Goal: Task Accomplishment & Management: Complete application form

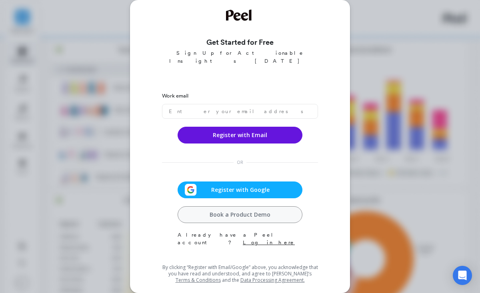
click at [251, 186] on span "Register with Google" at bounding box center [240, 190] width 87 height 8
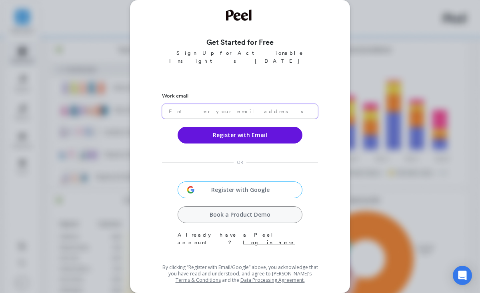
click at [252, 104] on input "email" at bounding box center [240, 111] width 156 height 15
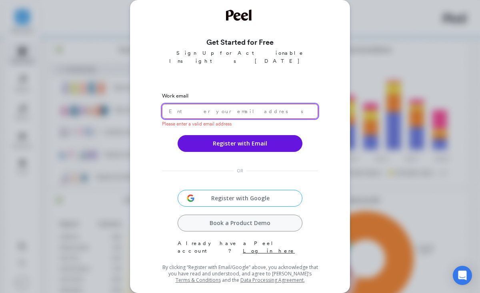
paste input "[EMAIL_ADDRESS][DOMAIN_NAME]"
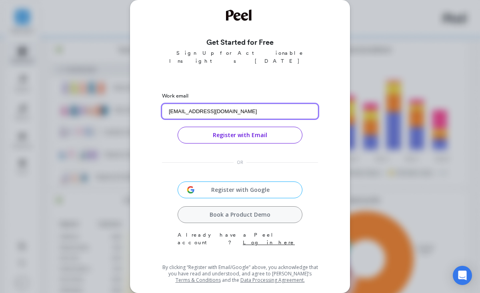
type input "[EMAIL_ADDRESS][DOMAIN_NAME]"
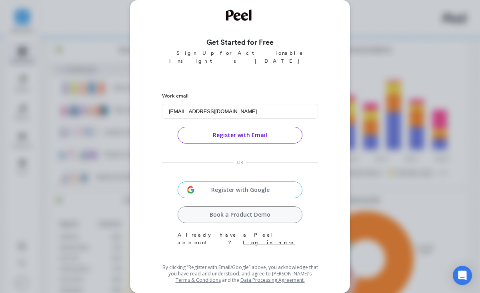
click at [186, 129] on button "Register with Email" at bounding box center [240, 135] width 125 height 17
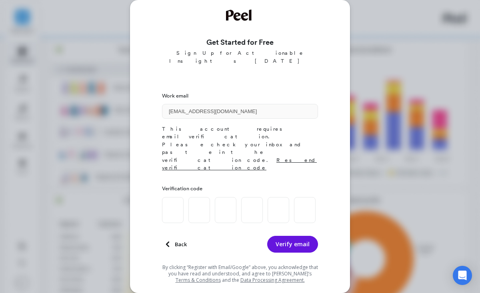
click at [187, 197] on div at bounding box center [239, 210] width 154 height 26
click at [172, 197] on input at bounding box center [173, 210] width 22 height 26
paste input "0"
type input "7"
type input "2"
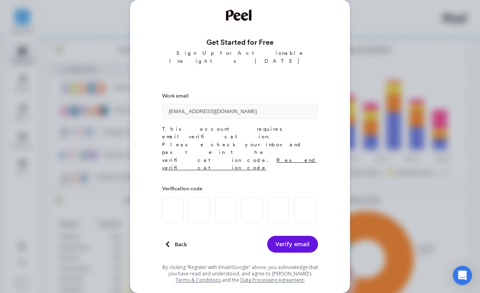
type input "6"
type input "1"
type input "0"
click at [300, 236] on button "Verify email" at bounding box center [292, 244] width 51 height 17
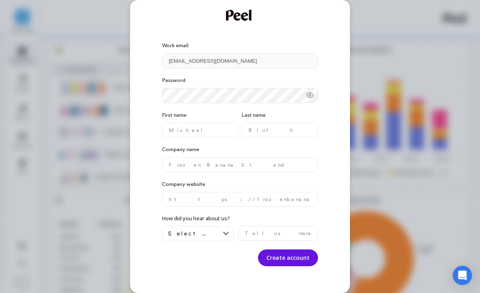
click at [311, 97] on icon at bounding box center [310, 95] width 6 height 5
click at [188, 130] on name "text" at bounding box center [200, 130] width 76 height 15
type name "nigga"
click at [260, 134] on name "text" at bounding box center [279, 130] width 76 height 15
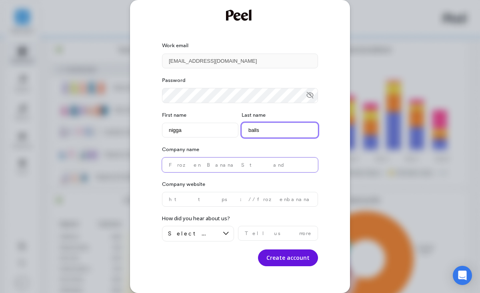
type name "balls"
click at [197, 170] on name "text" at bounding box center [240, 165] width 156 height 15
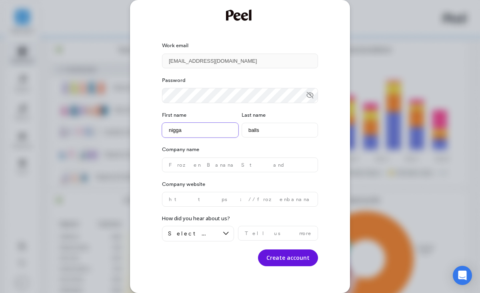
click at [177, 130] on name "nigga" at bounding box center [200, 130] width 76 height 15
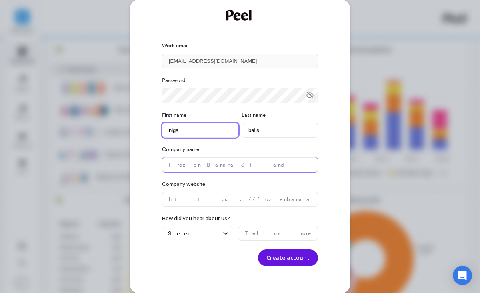
type name "niga"
click at [197, 166] on name "text" at bounding box center [240, 165] width 156 height 15
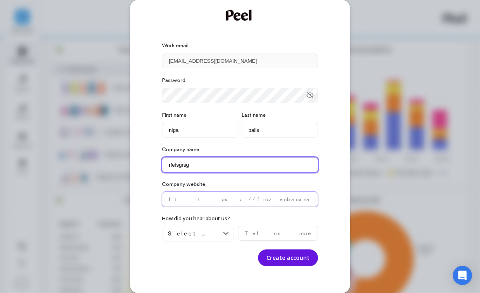
type name "rfefsgrsg"
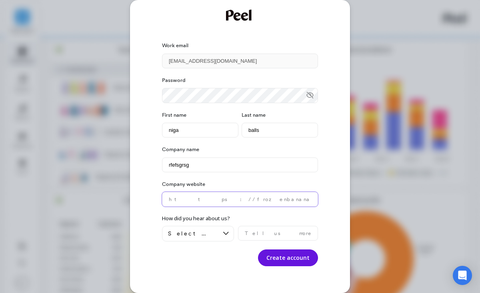
click at [209, 203] on website "text" at bounding box center [240, 199] width 156 height 15
paste website "[URL][DOMAIN_NAME]"
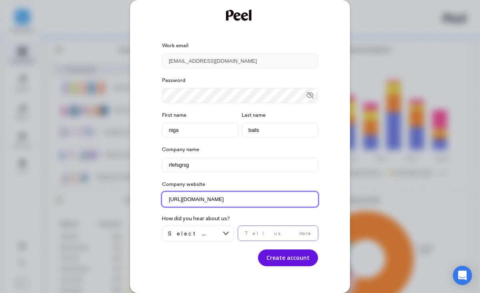
type website "[URL][DOMAIN_NAME]"
click at [268, 235] on input "text" at bounding box center [278, 233] width 80 height 15
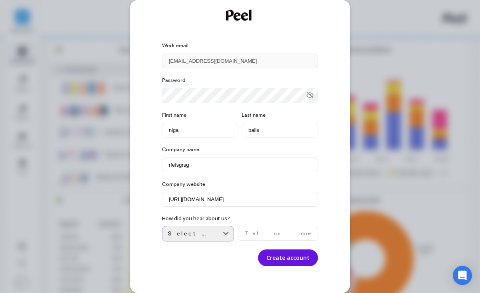
click at [213, 233] on div "Select an option" at bounding box center [193, 234] width 50 height 8
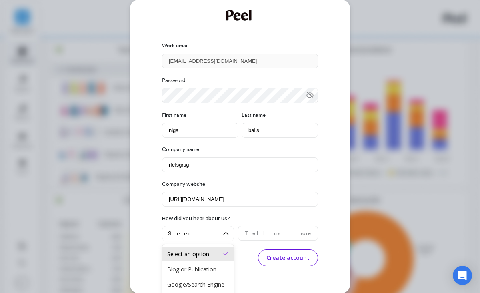
click at [275, 257] on button "Create account" at bounding box center [288, 257] width 60 height 17
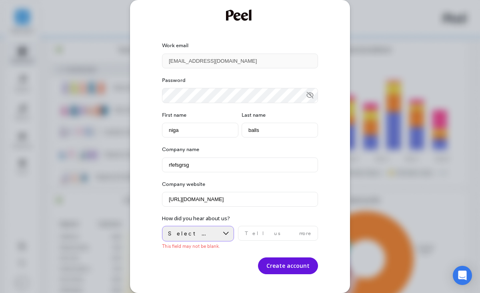
click at [211, 240] on div "Select an option" at bounding box center [198, 234] width 72 height 16
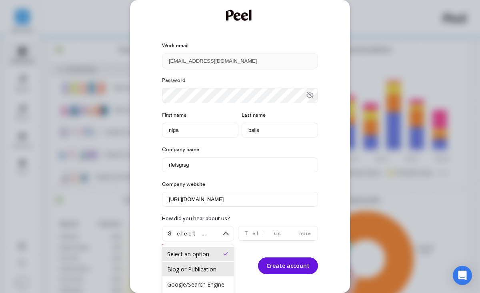
click at [198, 264] on div "Blog or Publication" at bounding box center [197, 269] width 71 height 14
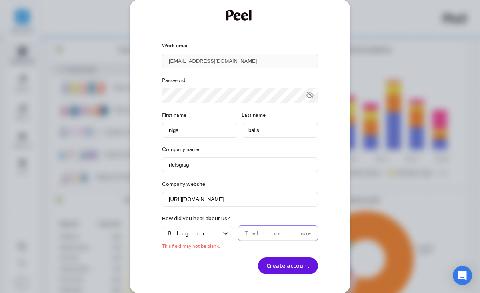
click at [255, 233] on input "text" at bounding box center [278, 233] width 80 height 15
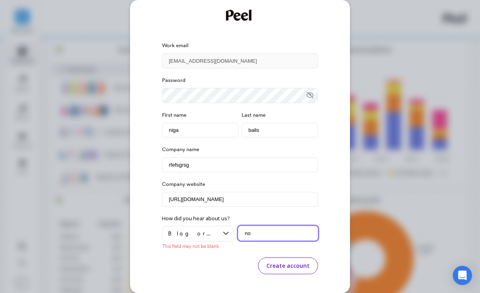
type input "no"
click at [294, 269] on button "Create account" at bounding box center [288, 265] width 60 height 17
